Goal: Task Accomplishment & Management: Understand process/instructions

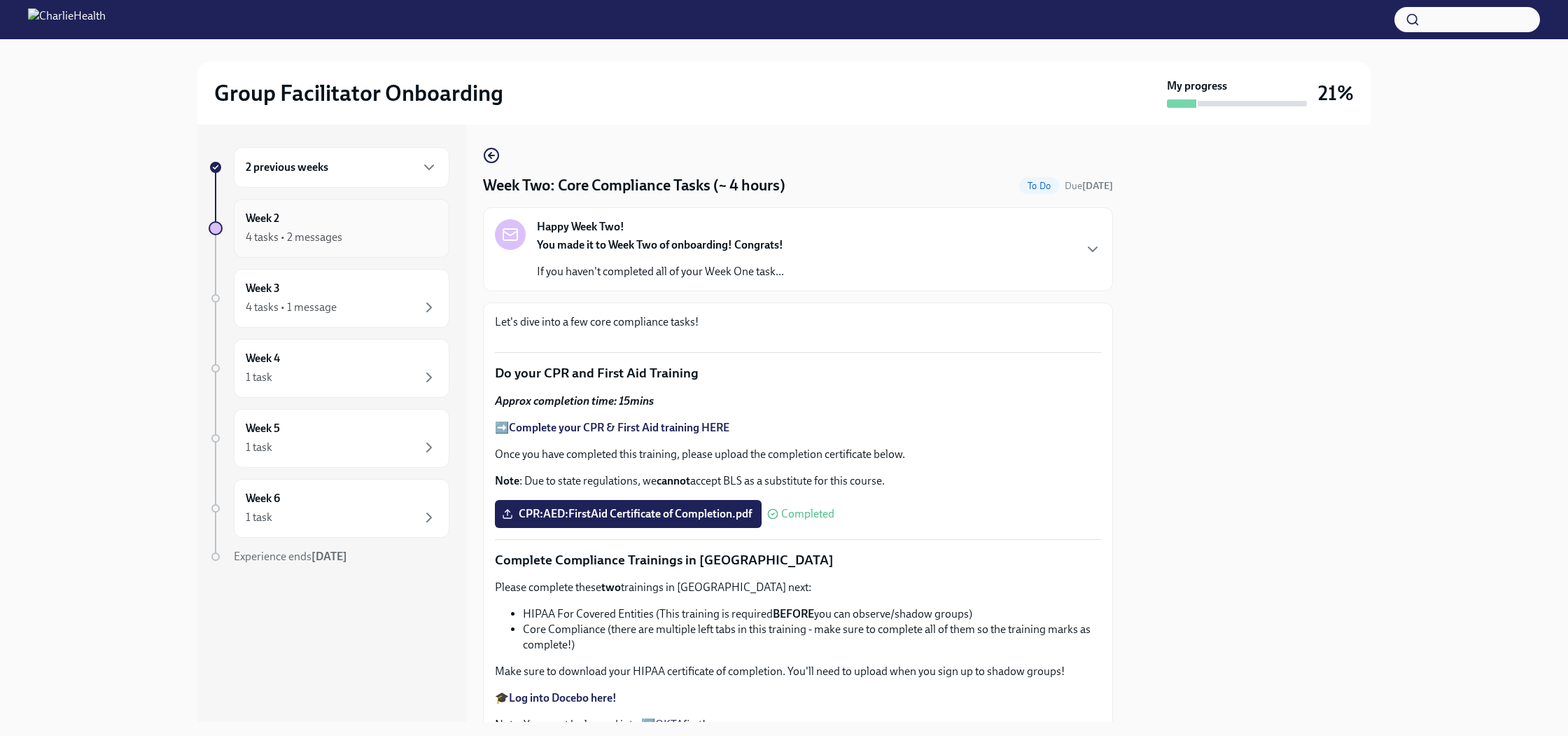
click at [376, 216] on div "Week 2 4 tasks • 2 messages" at bounding box center [342, 228] width 192 height 35
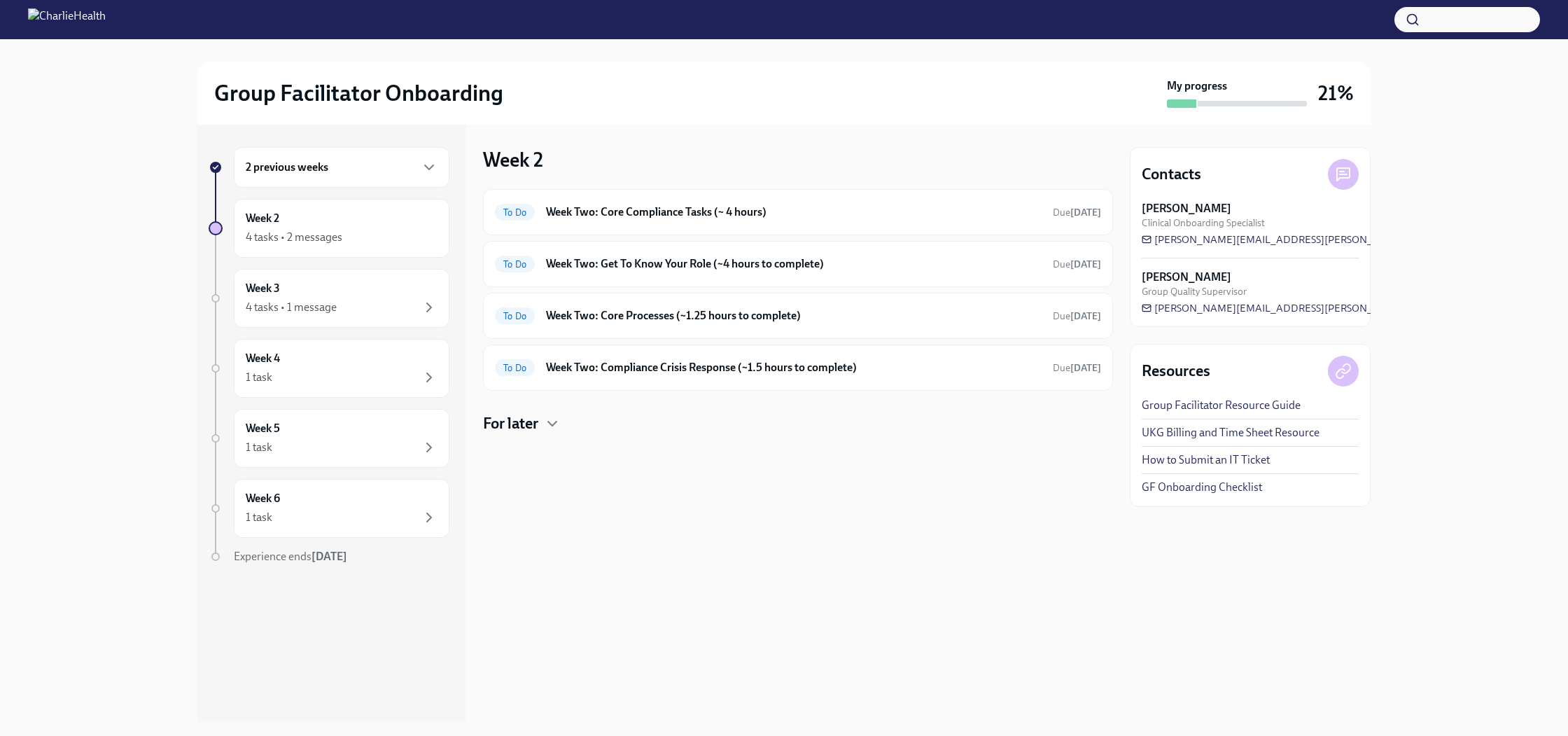
drag, startPoint x: 1310, startPoint y: 238, endPoint x: 1128, endPoint y: 260, distance: 183.3
click at [1128, 260] on div "2 previous weeks Week 2 4 tasks • 2 messages Week 3 4 tasks • 1 message Week 4 …" at bounding box center [784, 423] width 1174 height 598
drag, startPoint x: 1318, startPoint y: 237, endPoint x: 1139, endPoint y: 249, distance: 179.4
click at [1139, 249] on div "Contacts [PERSON_NAME] Clinical Onboarding Specialist [PERSON_NAME][EMAIL_ADDRE…" at bounding box center [1251, 237] width 241 height 180
click at [651, 226] on div "To Do Week Two: Core Compliance Tasks (~ 4 hours) Due [DATE]" at bounding box center [798, 211] width 630 height 46
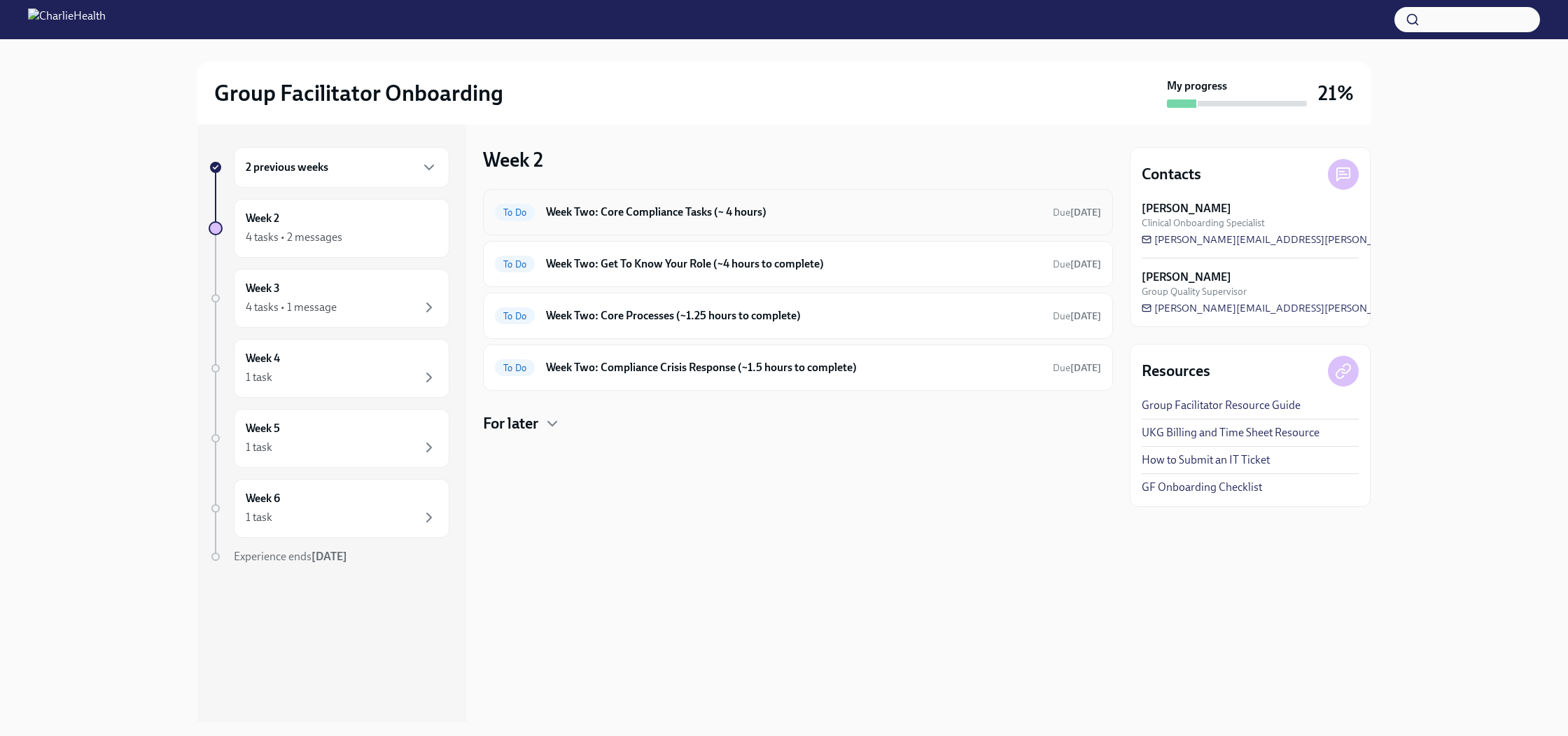
click at [651, 214] on h6 "Week Two: Core Compliance Tasks (~ 4 hours)" at bounding box center [794, 212] width 496 height 15
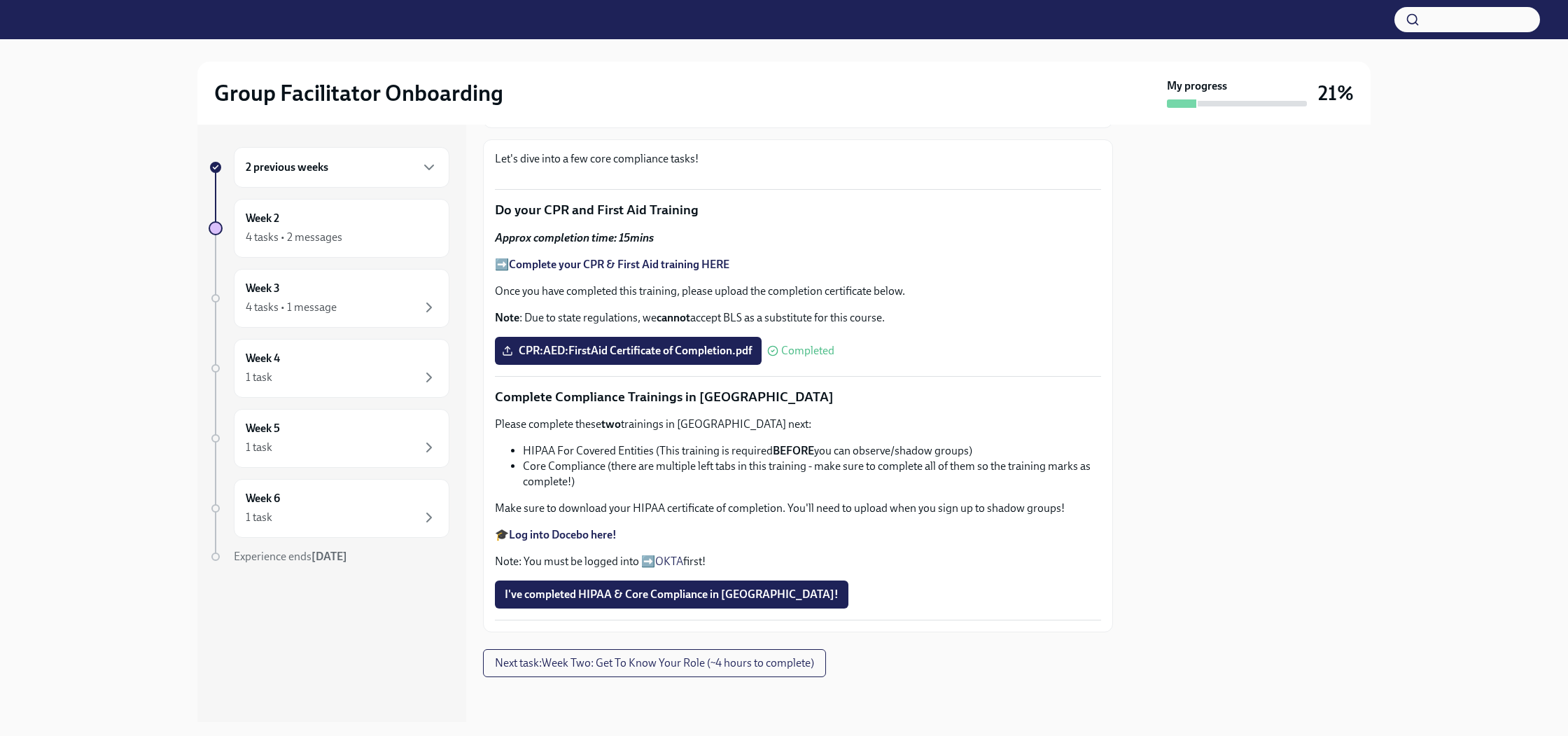
scroll to position [770, 0]
